Goal: Transaction & Acquisition: Purchase product/service

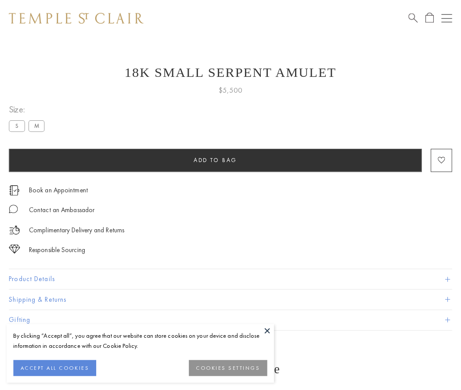
scroll to position [8, 0]
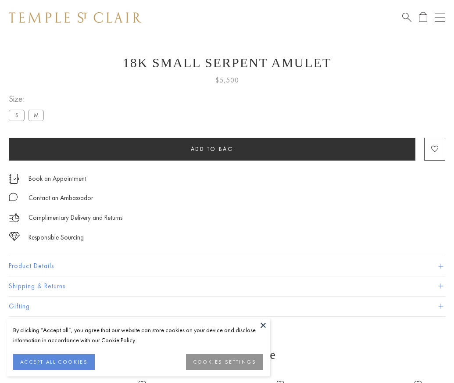
click at [212, 149] on span "Add to bag" at bounding box center [212, 148] width 43 height 7
